Goal: Task Accomplishment & Management: Manage account settings

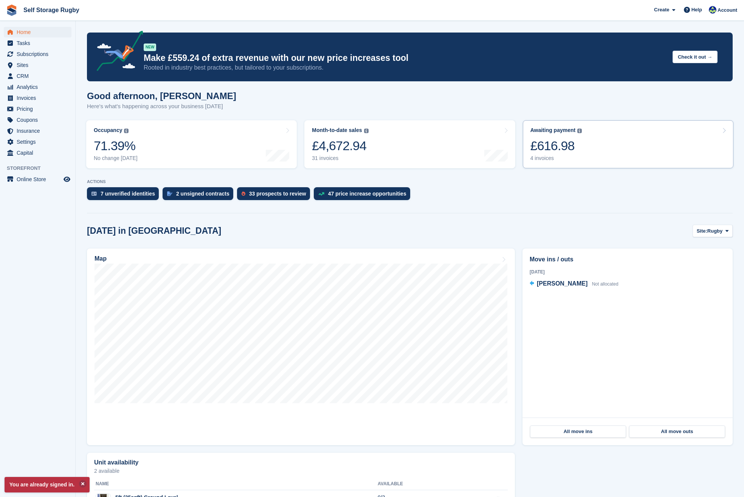
click at [588, 139] on link "Awaiting payment The total outstanding balance on all open invoices. £616.98 4 …" at bounding box center [628, 144] width 211 height 48
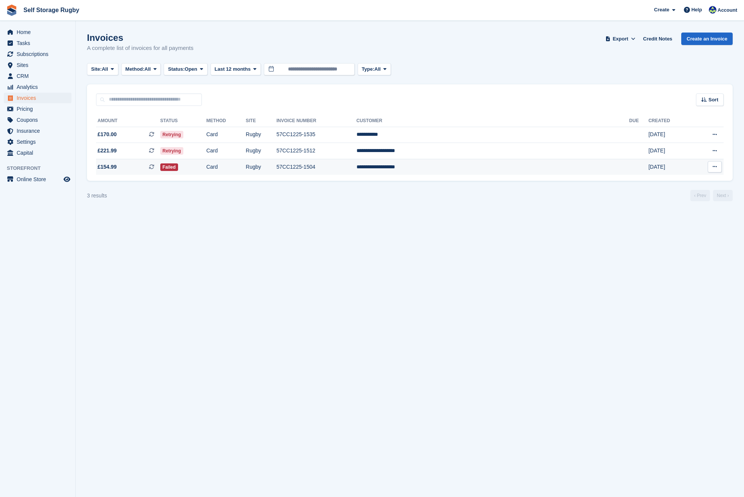
click at [206, 162] on td "Failed" at bounding box center [183, 167] width 46 height 16
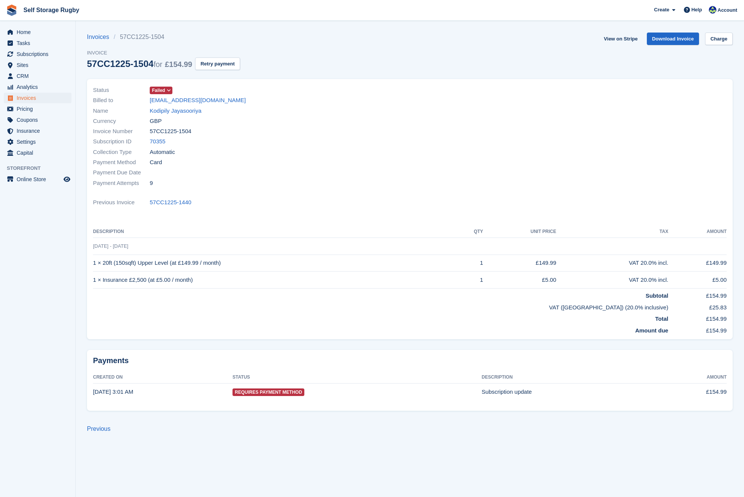
click at [206, 70] on div "Invoices 57CC1225-1504 Invoice 57CC1225-1504 for £154.99 Retry payment" at bounding box center [163, 56] width 153 height 46
click at [210, 65] on button "Retry payment" at bounding box center [217, 63] width 45 height 12
click at [40, 95] on span "Invoices" at bounding box center [39, 98] width 45 height 11
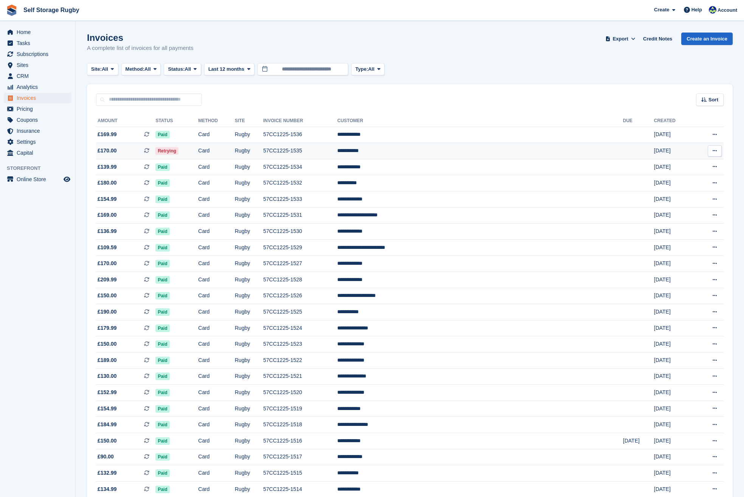
click at [198, 153] on td "Retrying" at bounding box center [176, 151] width 43 height 16
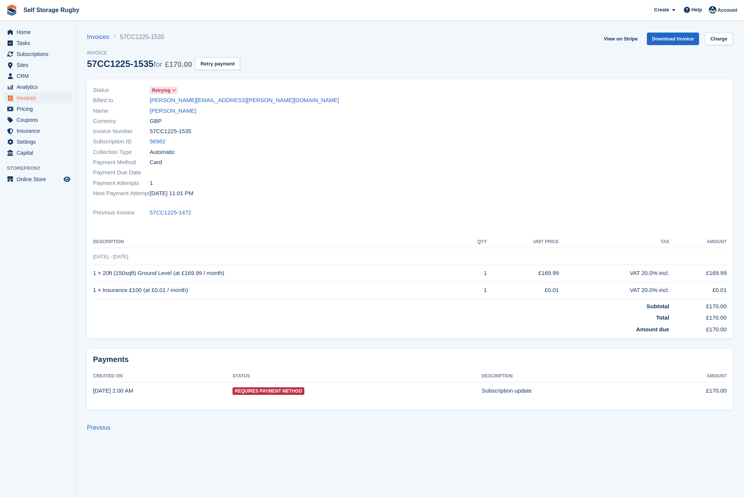
click at [298, 113] on div "Name emma newman" at bounding box center [249, 110] width 312 height 10
